Goal: Communication & Community: Answer question/provide support

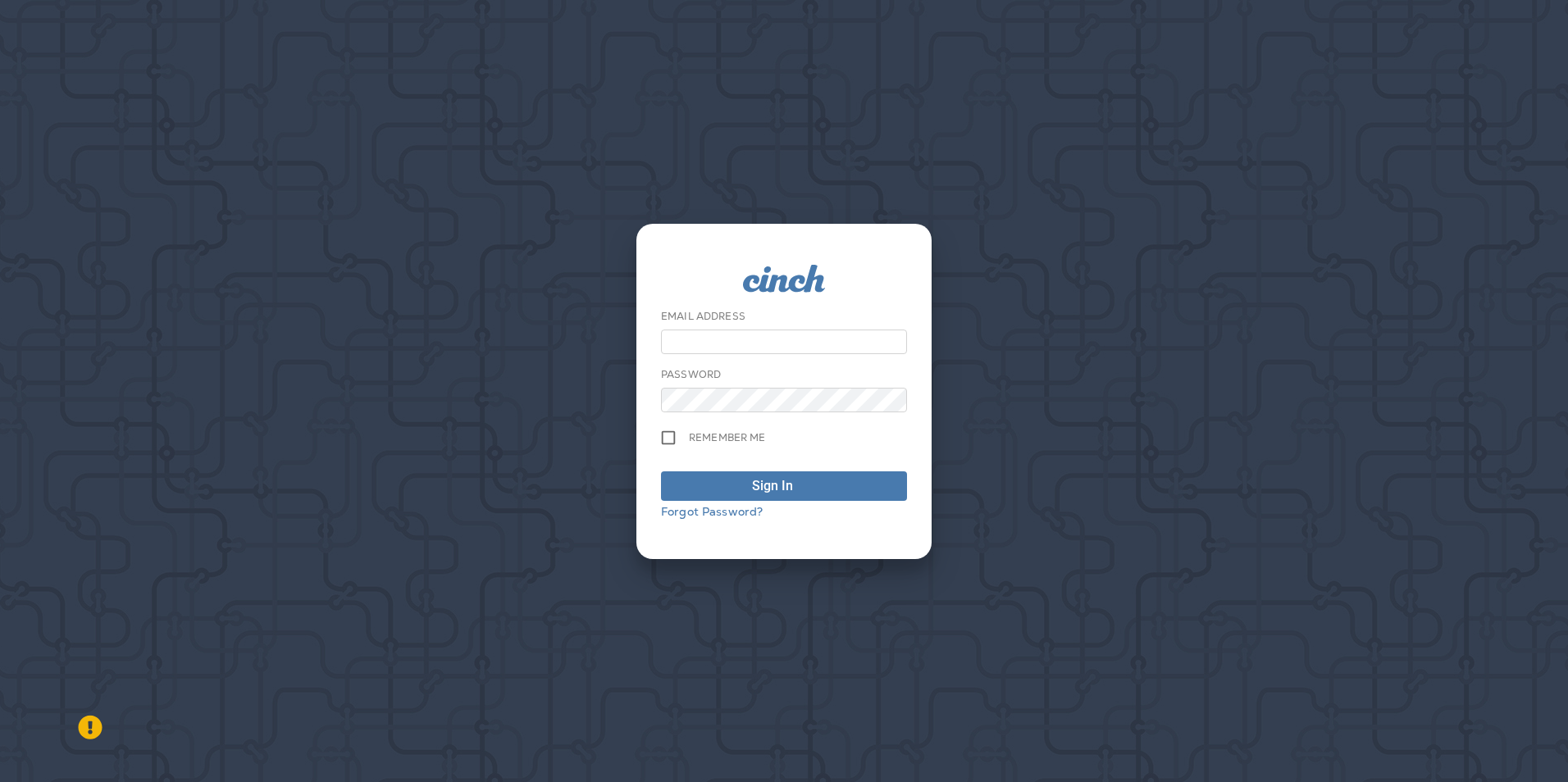
type input "**********"
click at [754, 480] on div "Sign In" at bounding box center [772, 486] width 41 height 19
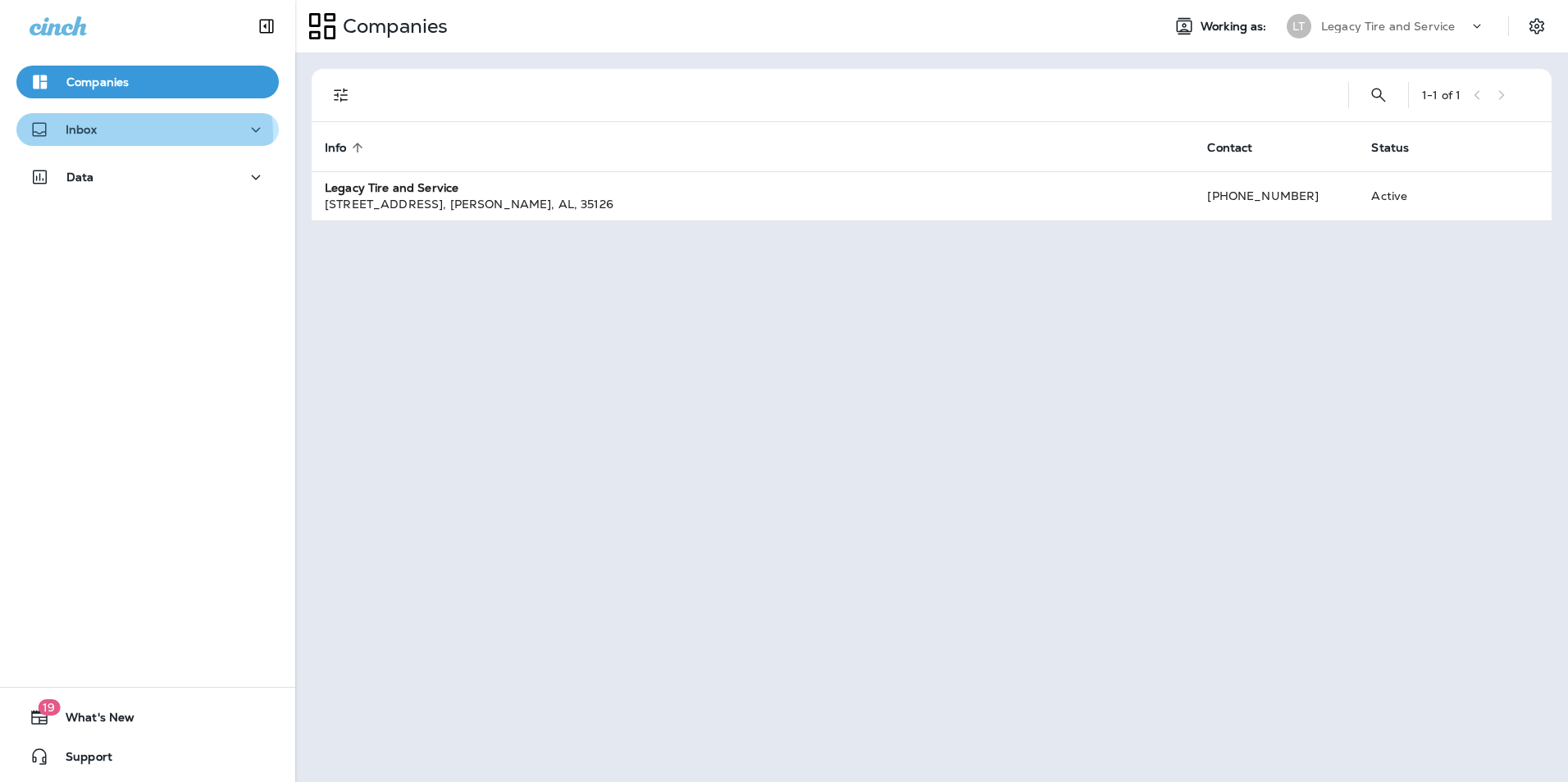
click at [138, 134] on div "Inbox" at bounding box center [147, 130] width 236 height 20
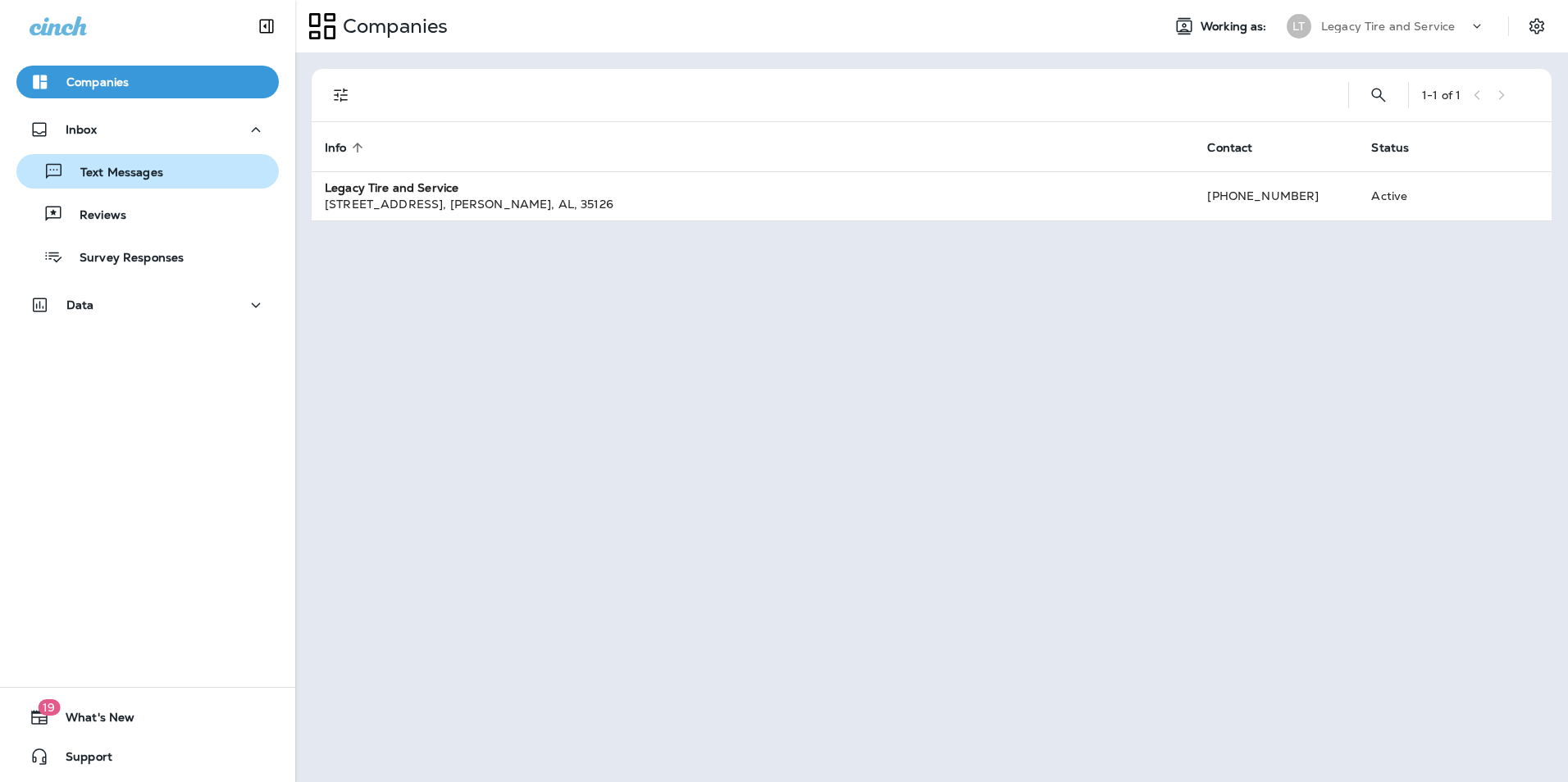
click at [138, 168] on p "Text Messages" at bounding box center [114, 174] width 99 height 16
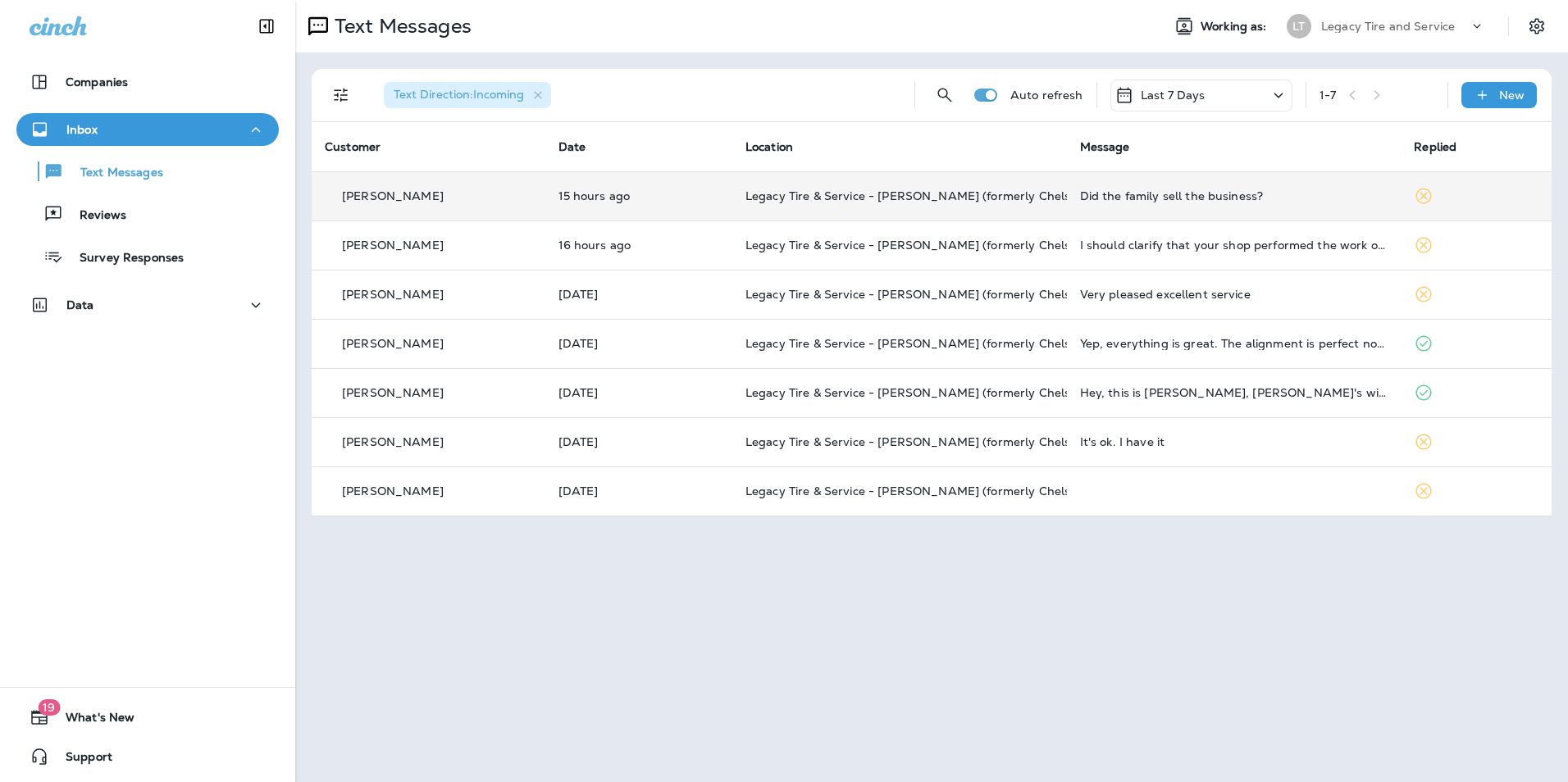
click at [521, 201] on div "[PERSON_NAME]" at bounding box center [428, 197] width 207 height 18
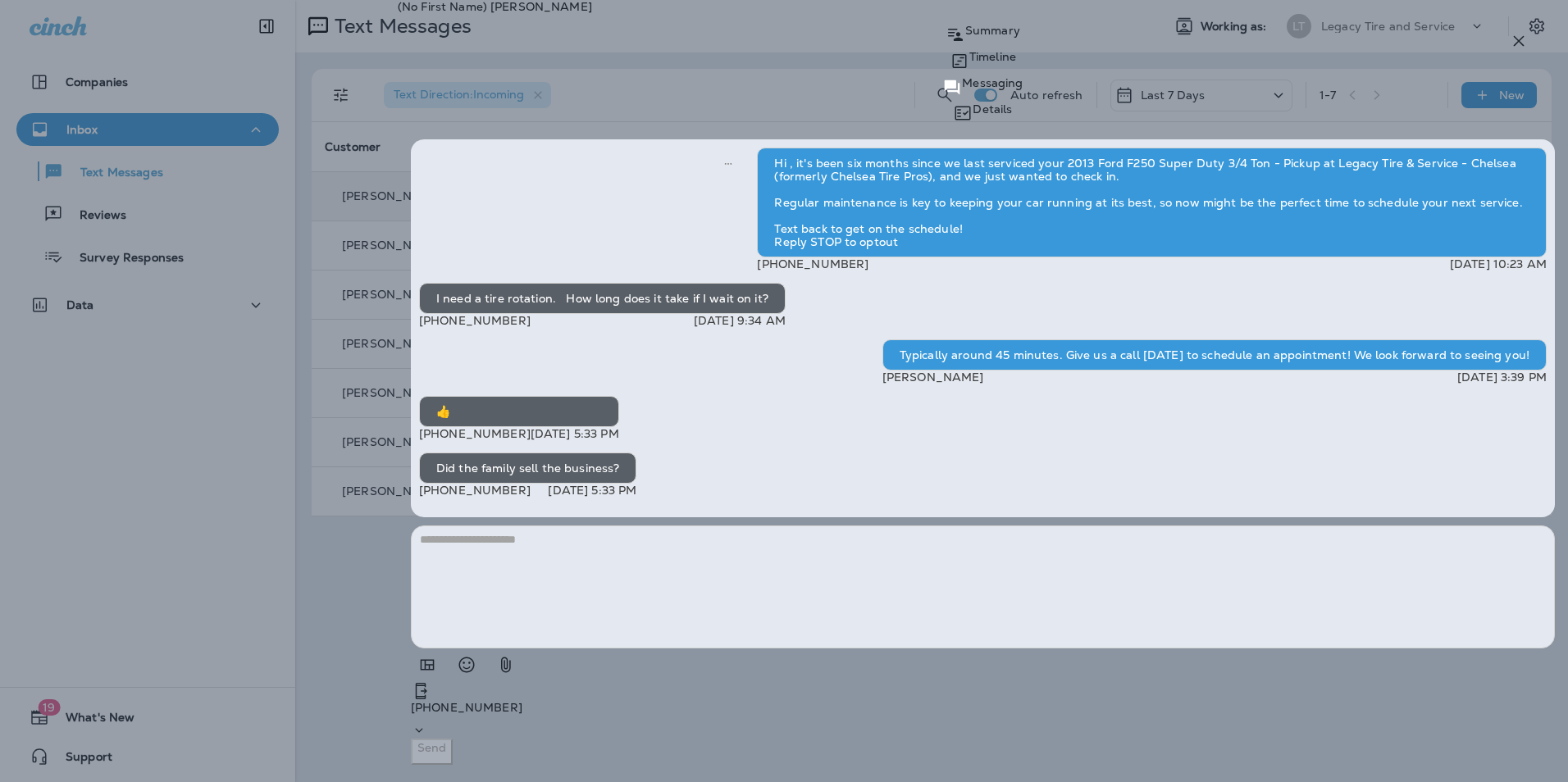
click at [1088, 644] on textarea at bounding box center [982, 586] width 1144 height 123
click at [489, 648] on button "button" at bounding box center [505, 664] width 33 height 33
click at [51, 281] on button "Cancel" at bounding box center [26, 272] width 51 height 18
click at [1182, 629] on textarea at bounding box center [982, 586] width 1144 height 123
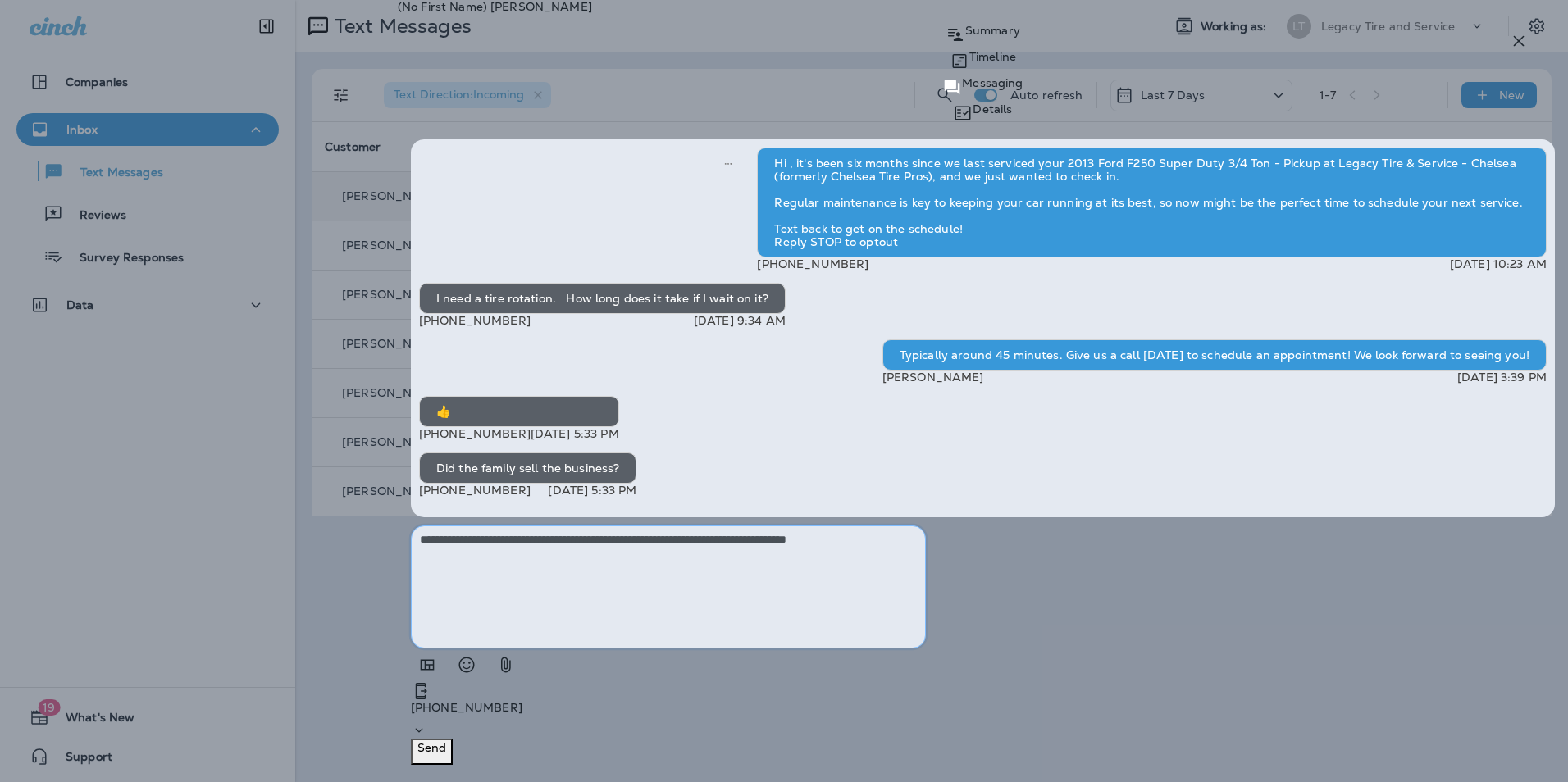
type textarea "**********"
click at [446, 743] on p "Send" at bounding box center [431, 747] width 29 height 13
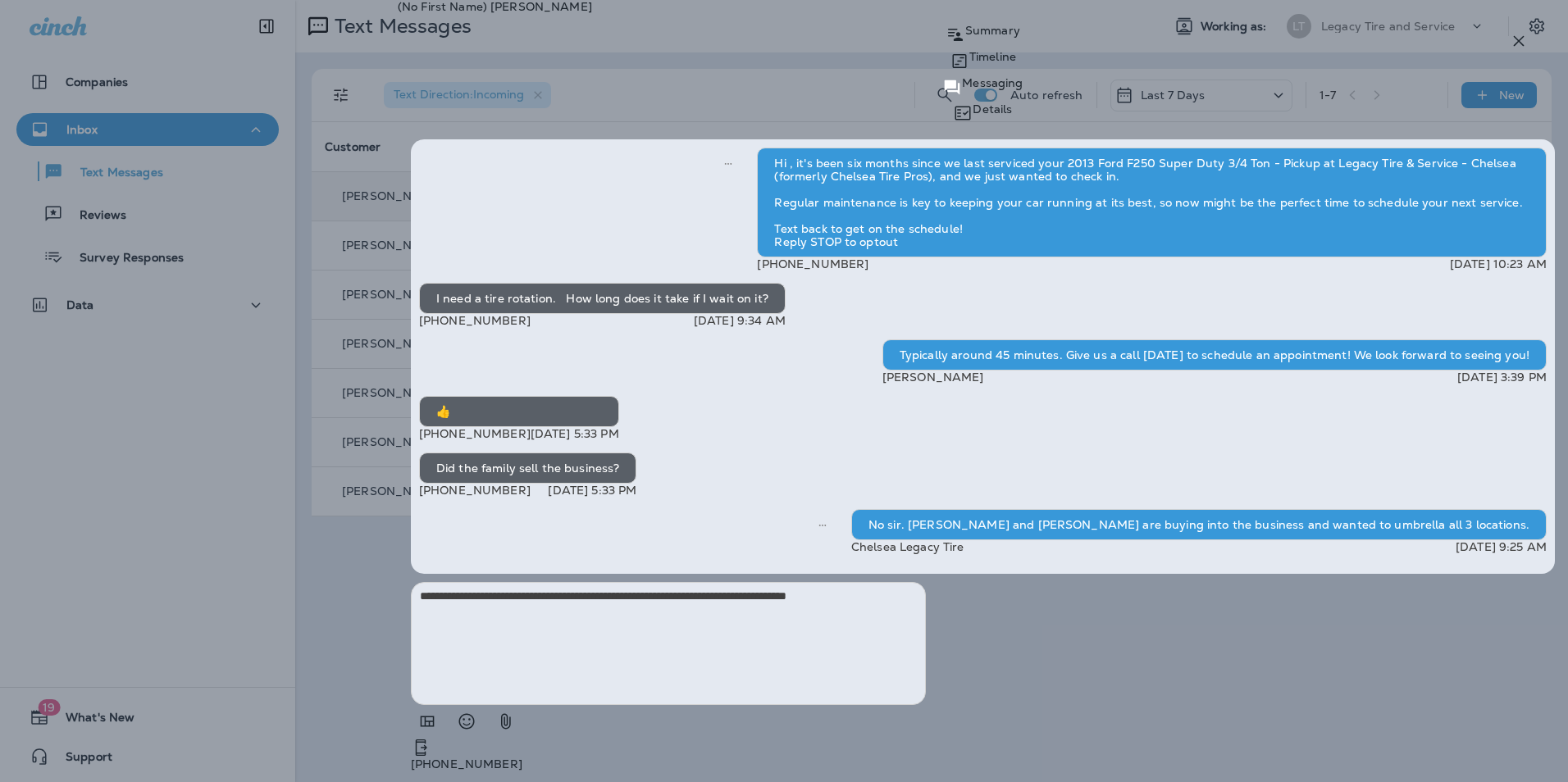
click at [1509, 33] on icon "button" at bounding box center [1519, 41] width 19 height 19
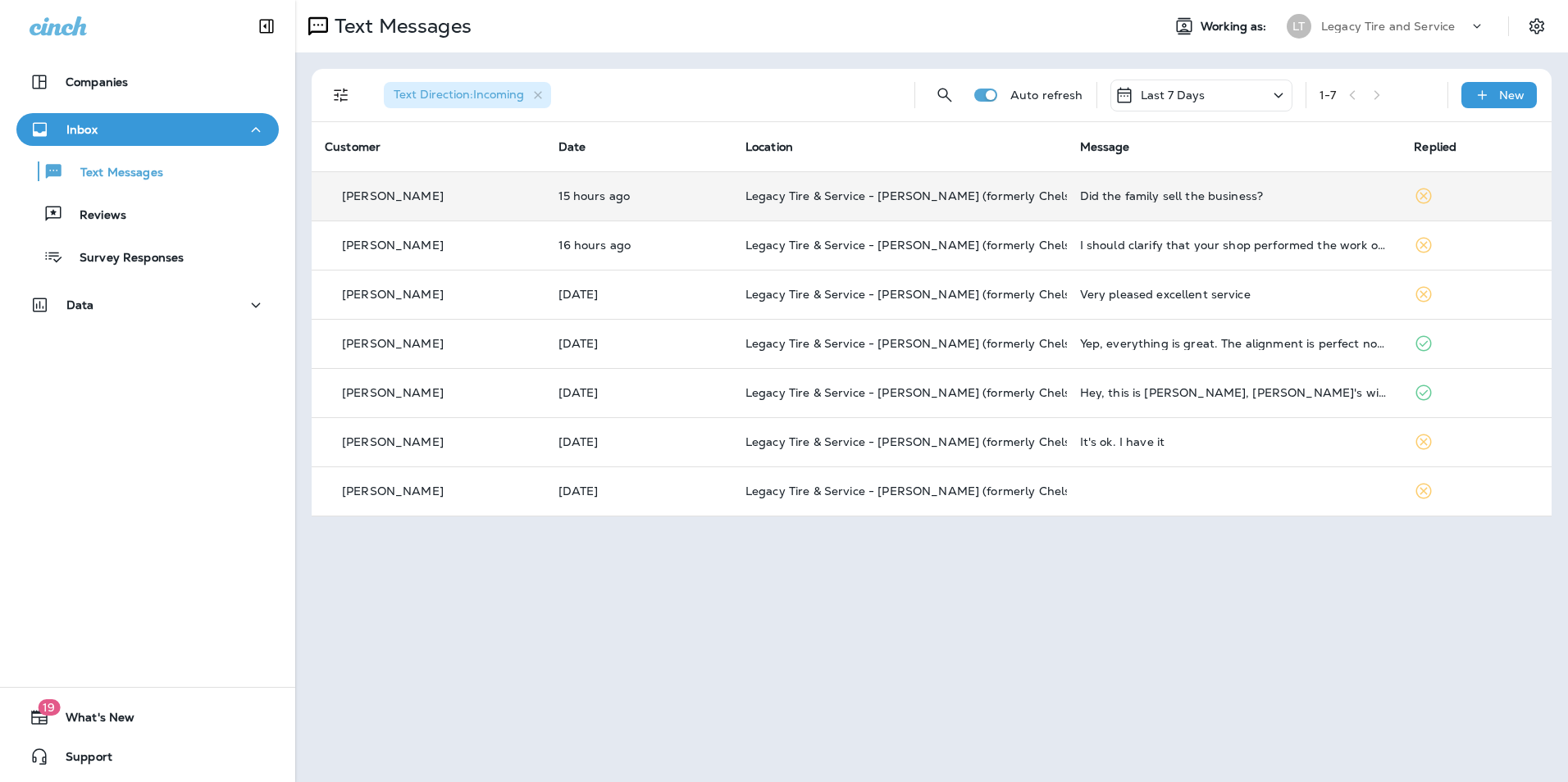
click at [95, 217] on p "Reviews" at bounding box center [95, 216] width 63 height 16
